Goal: Information Seeking & Learning: Learn about a topic

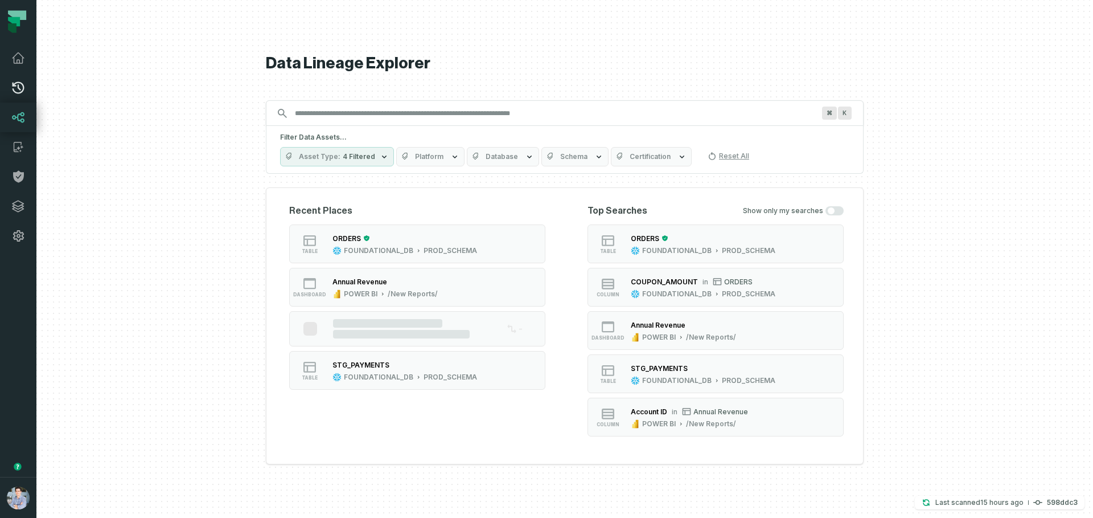
click at [9, 89] on link "Pull Requests" at bounding box center [18, 88] width 36 height 30
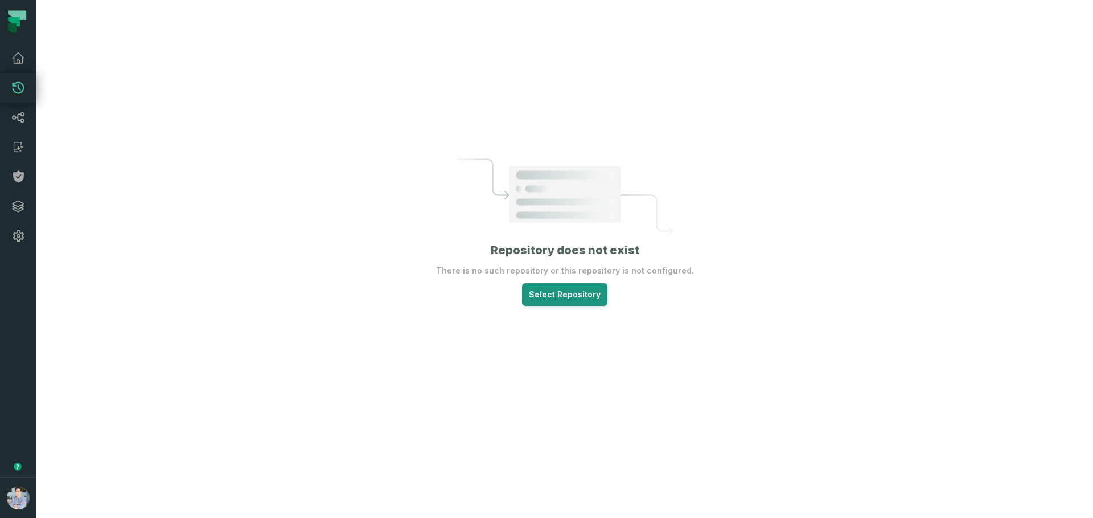
click at [560, 303] on html "Pull Requests Dashboard Lineage Catalog Policies Integrations Settings Alon Naf…" at bounding box center [546, 259] width 1093 height 518
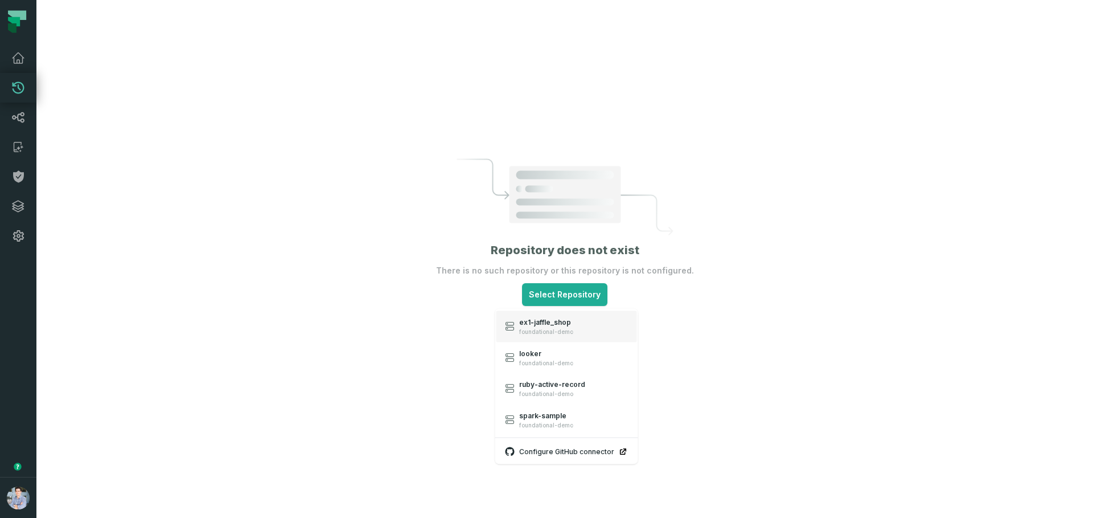
click at [549, 333] on span "foundational-demo" at bounding box center [546, 331] width 54 height 7
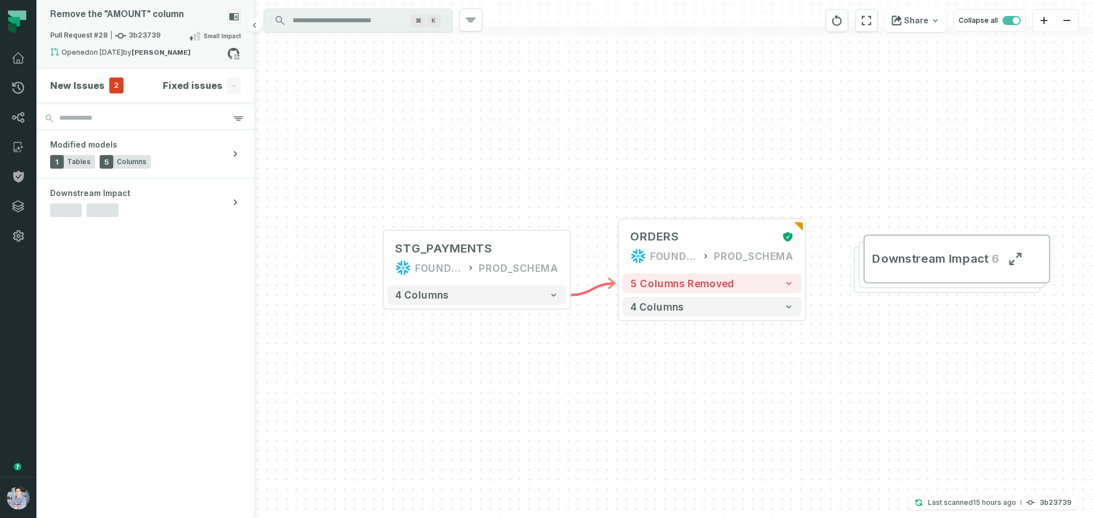
click at [233, 17] on icon at bounding box center [235, 16] width 10 height 7
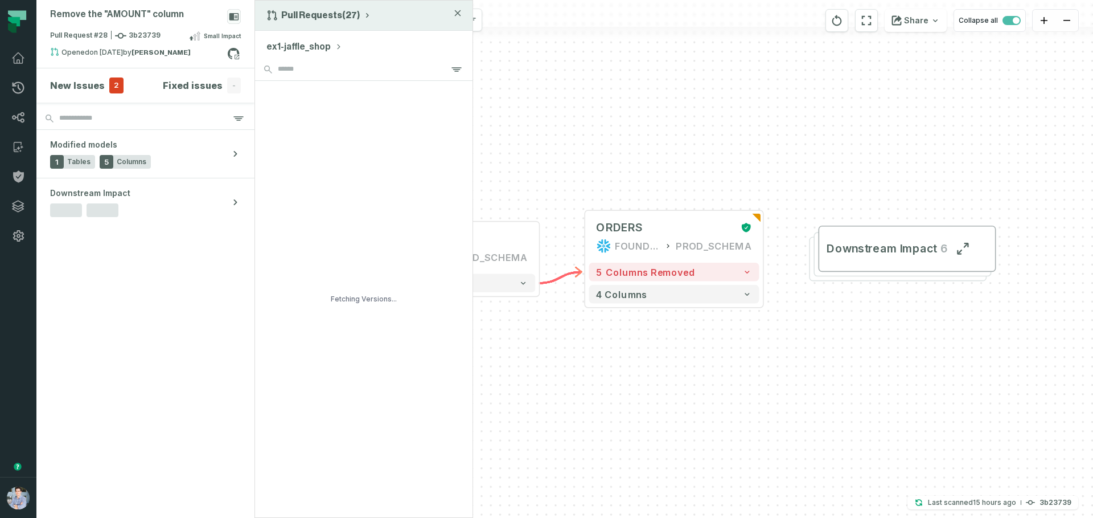
click at [297, 17] on button "Pull Requests (27)" at bounding box center [319, 15] width 105 height 11
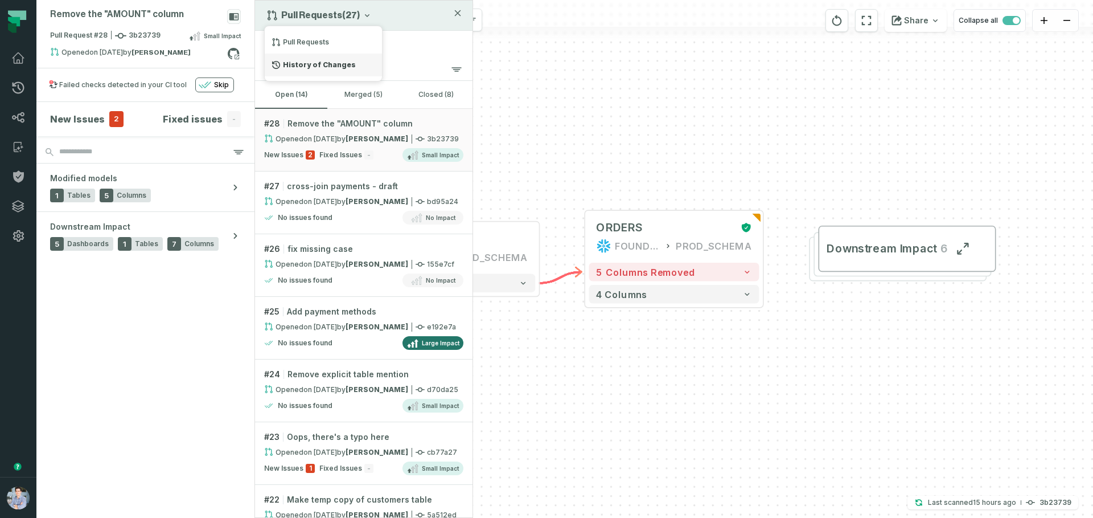
click at [311, 70] on div "History of Changes" at bounding box center [323, 65] width 117 height 23
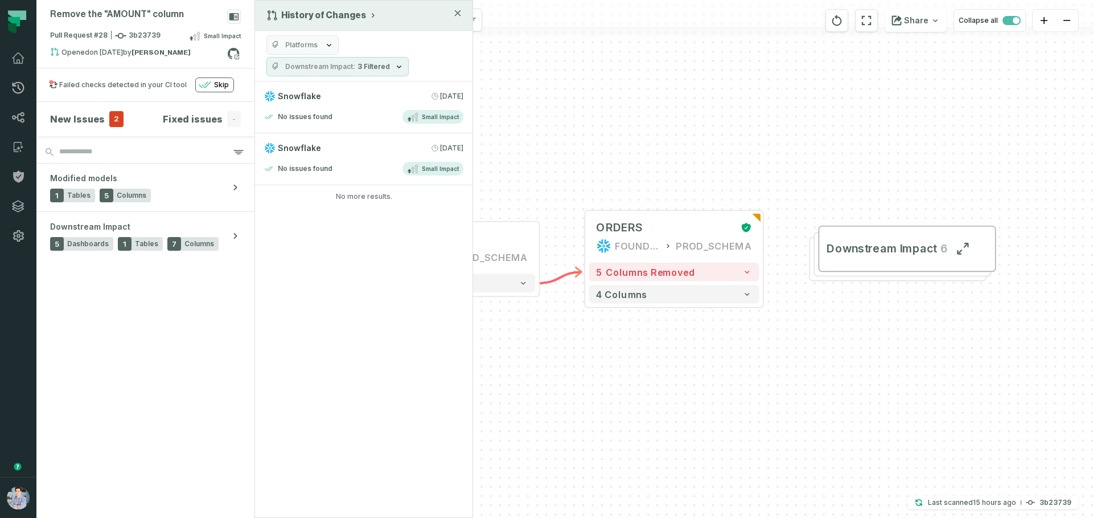
click at [306, 30] on div "History of Changes" at bounding box center [364, 16] width 218 height 30
click at [304, 35] on button "Platforms" at bounding box center [303, 44] width 72 height 19
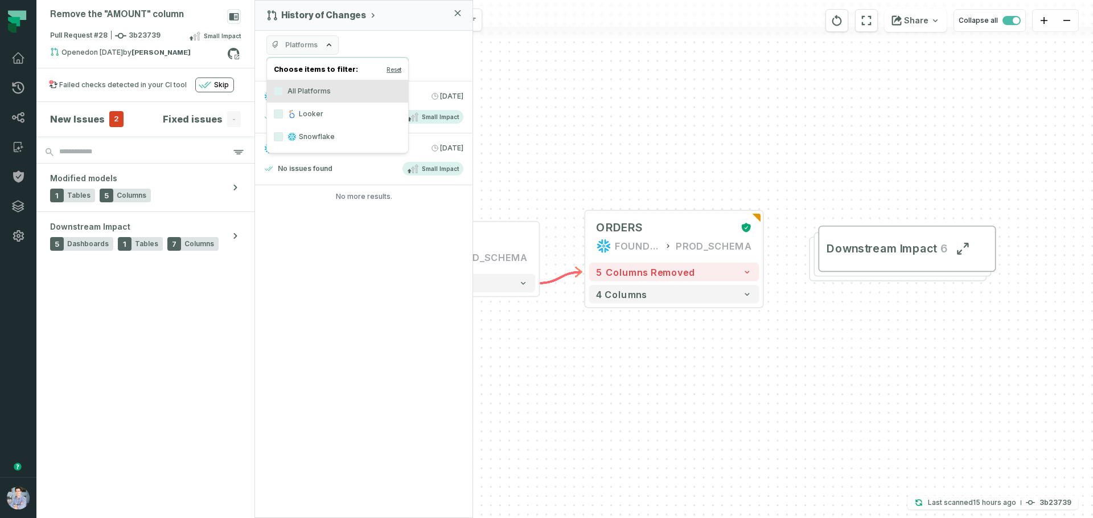
click at [306, 111] on label "Looker" at bounding box center [337, 114] width 141 height 23
click at [283, 111] on button "Looker" at bounding box center [278, 113] width 9 height 9
click at [341, 327] on div "History of Changes Platforms Looker Downstream Impact 3 Filtered Fetching non-c…" at bounding box center [364, 259] width 219 height 518
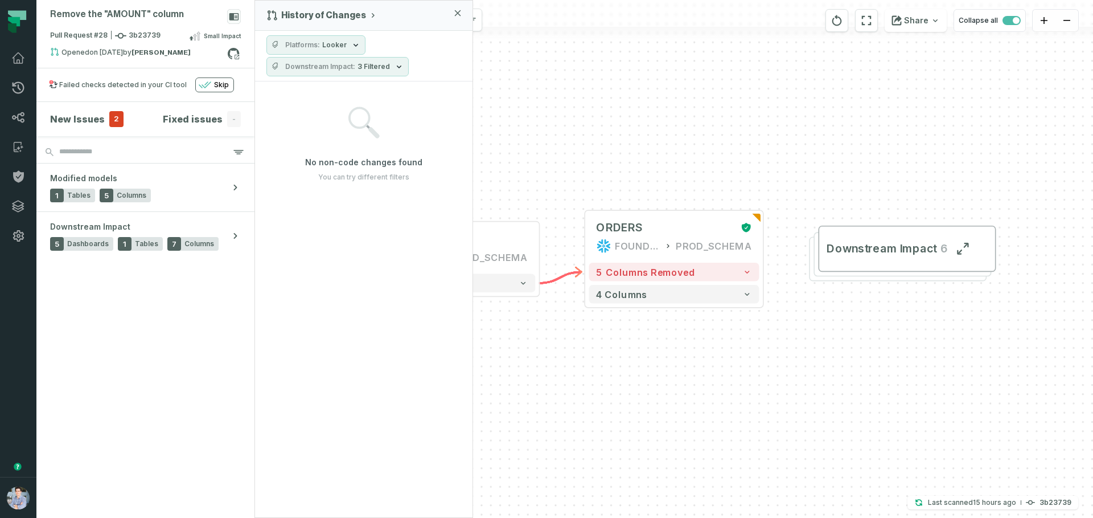
click at [330, 130] on div "No non-code changes found You can try different filters" at bounding box center [364, 143] width 218 height 125
click at [306, 50] on button "Platforms Looker" at bounding box center [316, 44] width 99 height 19
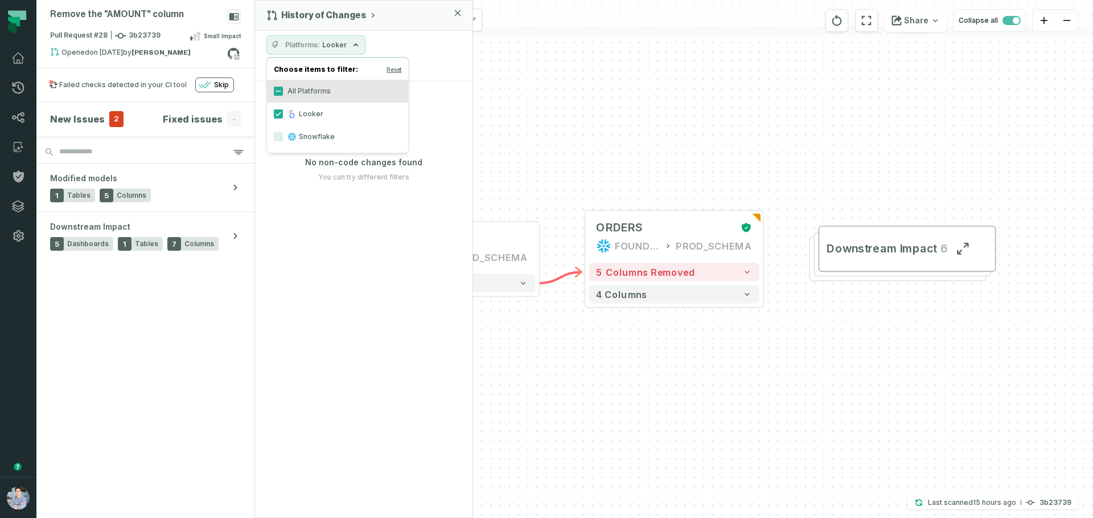
click at [293, 141] on icon at bounding box center [292, 136] width 9 height 9
click at [283, 141] on button "Snowflake" at bounding box center [278, 136] width 9 height 9
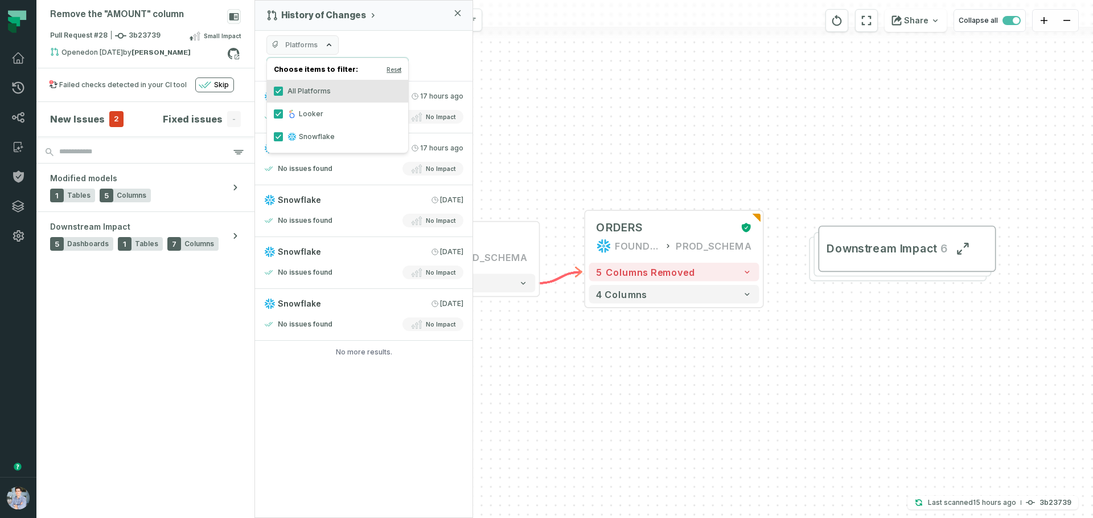
click at [315, 109] on label "Looker" at bounding box center [337, 114] width 141 height 23
click at [283, 109] on button "Looker" at bounding box center [278, 113] width 9 height 9
click at [394, 42] on div "Platforms Snowflake Downstream Impact 3 Filtered" at bounding box center [364, 56] width 218 height 51
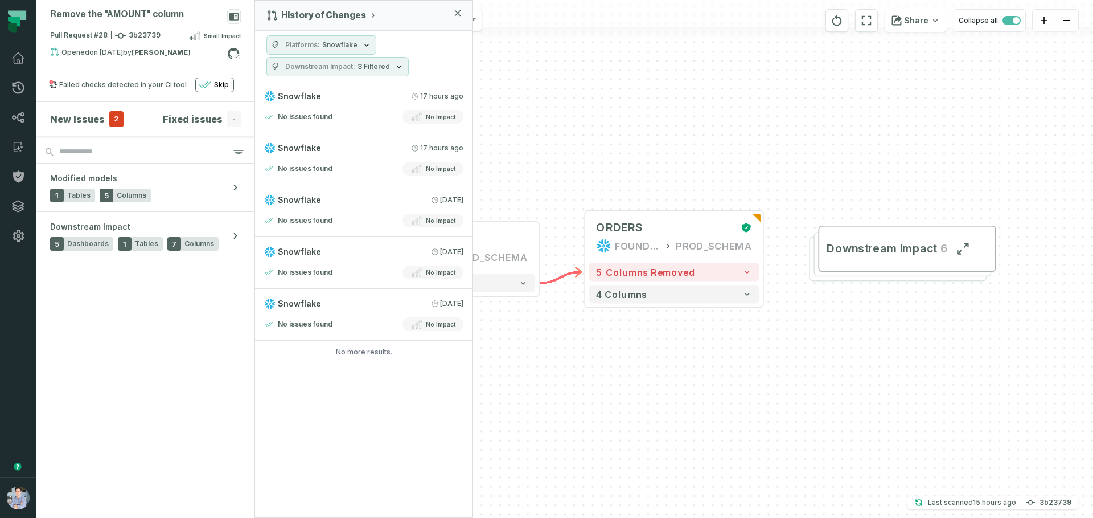
click at [354, 46] on span "Snowflake" at bounding box center [339, 44] width 35 height 9
click at [399, 64] on h4 "Choose items to filter: Reset" at bounding box center [337, 71] width 141 height 17
click at [398, 67] on button "Reset" at bounding box center [394, 69] width 15 height 9
click at [424, 51] on div "Platforms Downstream Impact 3 Filtered" at bounding box center [364, 56] width 218 height 51
click at [364, 60] on button "Downstream Impact 3 Filtered" at bounding box center [338, 66] width 142 height 19
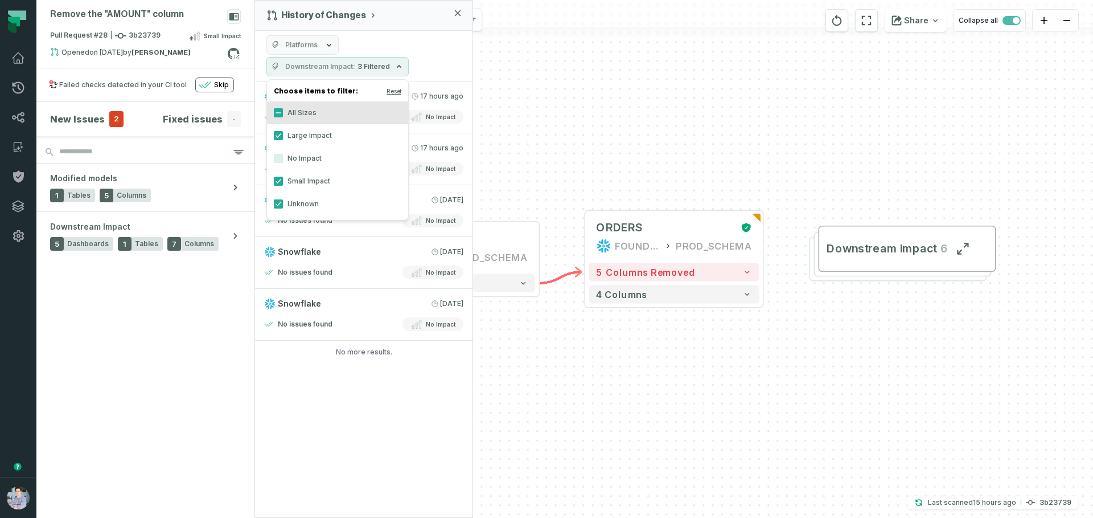
click at [364, 60] on button "Downstream Impact 3 Filtered" at bounding box center [338, 66] width 142 height 19
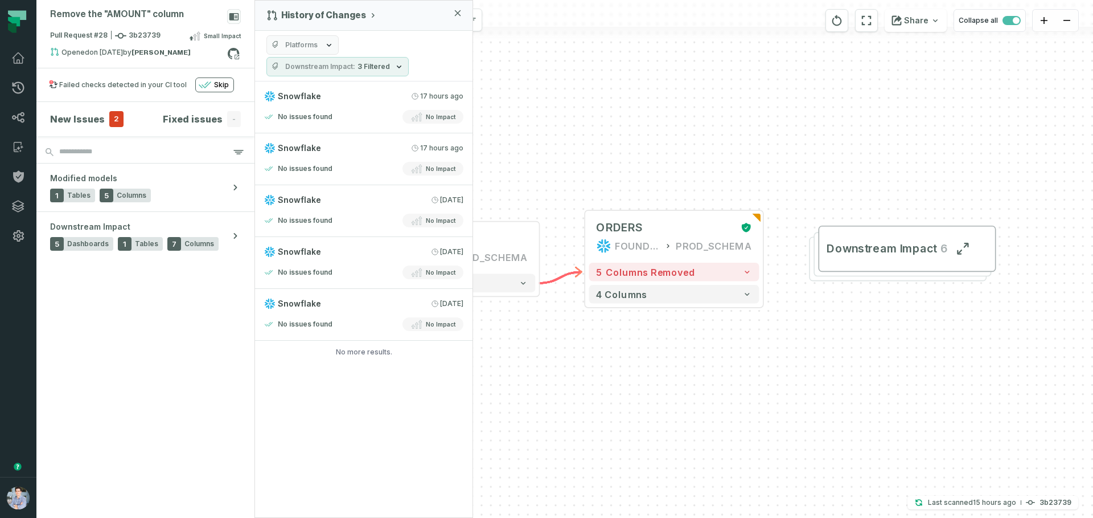
click at [340, 57] on button "Downstream Impact 3 Filtered" at bounding box center [338, 66] width 142 height 19
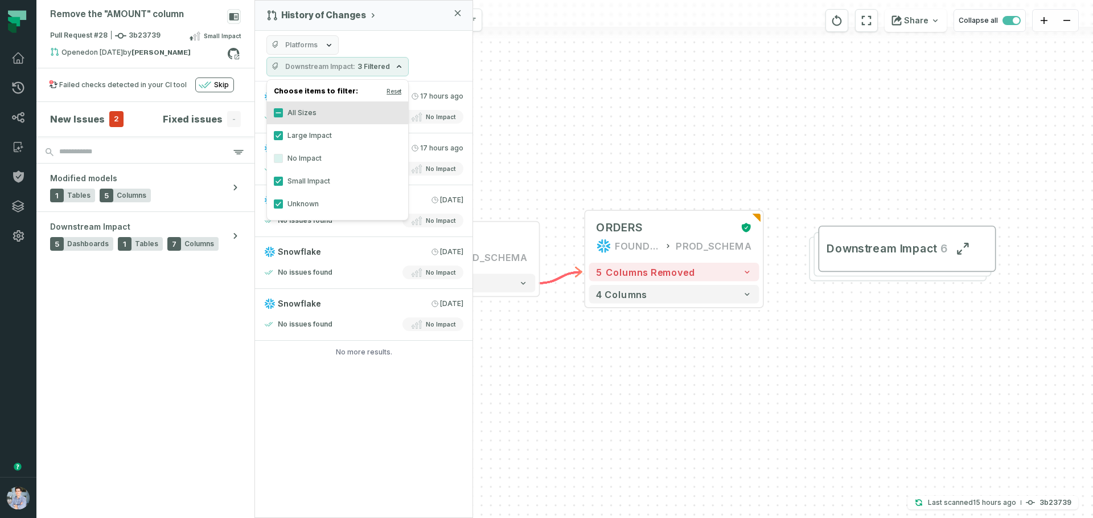
click at [627, 110] on div "+ STG_PAYMENTS FOUNDATIONAL_DB PROD_SCHEMA + 4 columns + ORDERS FOUNDATIONAL_DB…" at bounding box center [674, 259] width 838 height 518
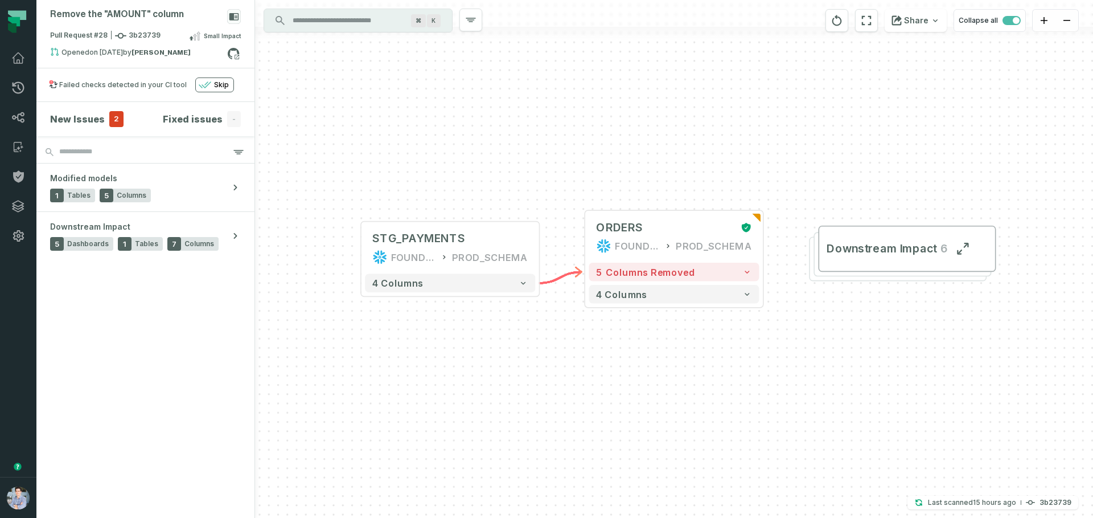
click at [627, 110] on div "+ STG_PAYMENTS FOUNDATIONAL_DB PROD_SCHEMA + 4 columns + ORDERS FOUNDATIONAL_DB…" at bounding box center [674, 259] width 838 height 518
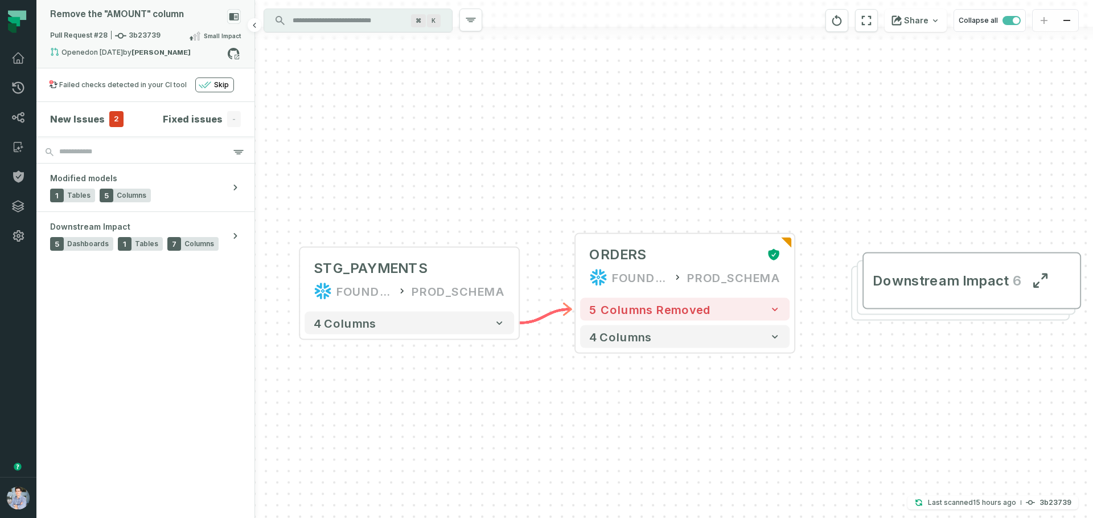
click at [240, 17] on rect at bounding box center [234, 16] width 14 height 15
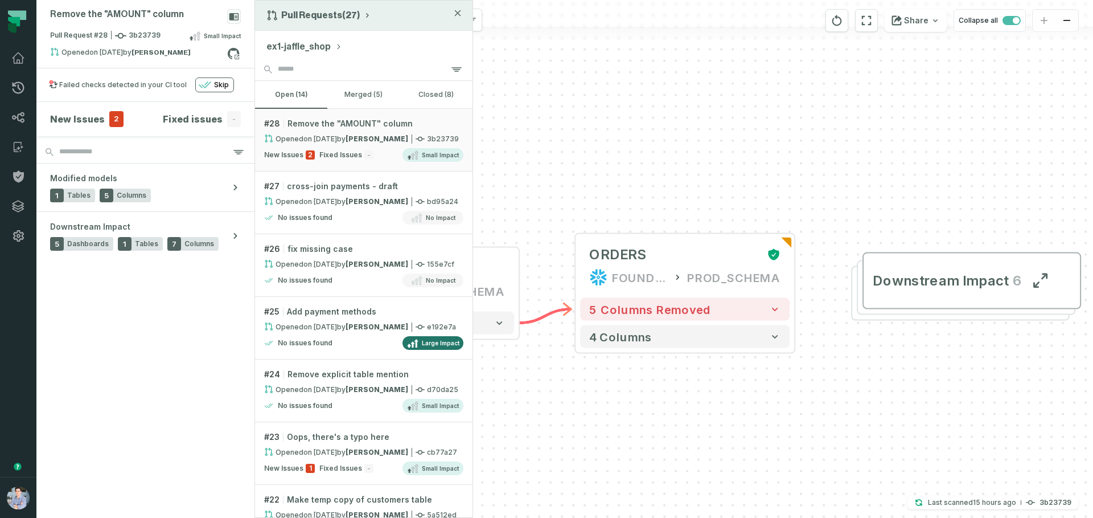
click at [333, 14] on button "Pull Requests (27)" at bounding box center [319, 15] width 105 height 11
click at [340, 66] on div "History of Changes" at bounding box center [323, 65] width 117 height 23
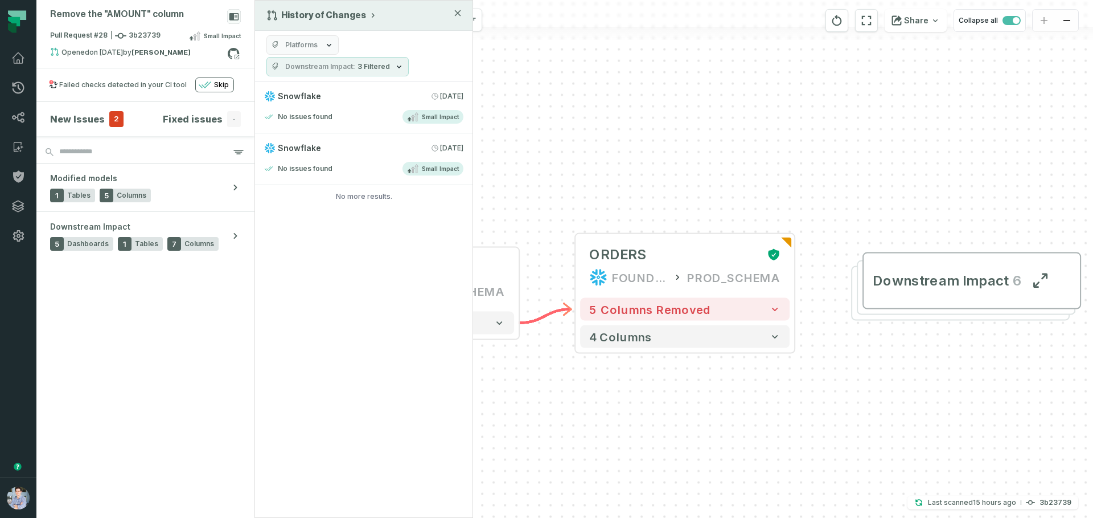
click at [312, 44] on span "Platforms" at bounding box center [301, 44] width 32 height 9
click at [322, 38] on button "Platforms" at bounding box center [303, 44] width 72 height 19
click at [339, 18] on button "History of Changes" at bounding box center [322, 15] width 111 height 11
click at [358, 67] on span "3 Filtered" at bounding box center [374, 66] width 32 height 9
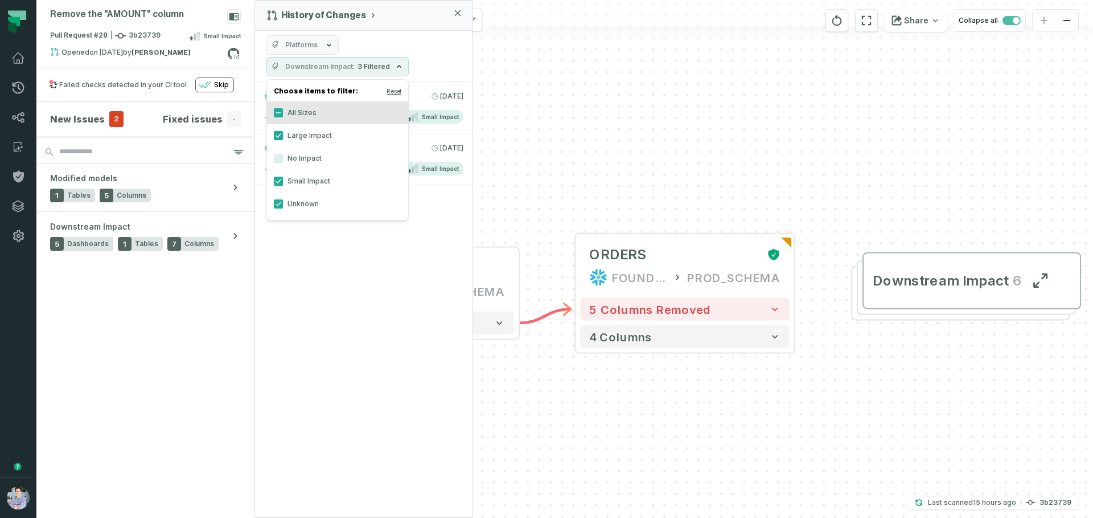
click at [407, 37] on div "Platforms Downstream Impact 3 Filtered" at bounding box center [364, 56] width 218 height 51
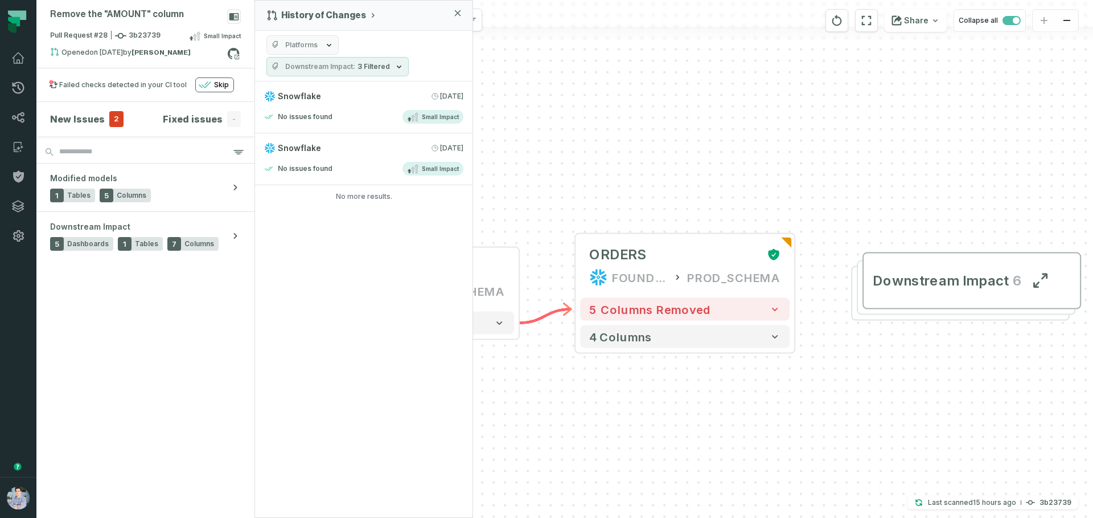
click at [294, 38] on button "Platforms" at bounding box center [303, 44] width 72 height 19
click at [298, 34] on div "Platforms Downstream Impact 3 Filtered" at bounding box center [364, 56] width 218 height 51
click at [448, 50] on div "Platforms Downstream Impact 3 Filtered" at bounding box center [364, 56] width 218 height 51
